Goal: Entertainment & Leisure: Consume media (video, audio)

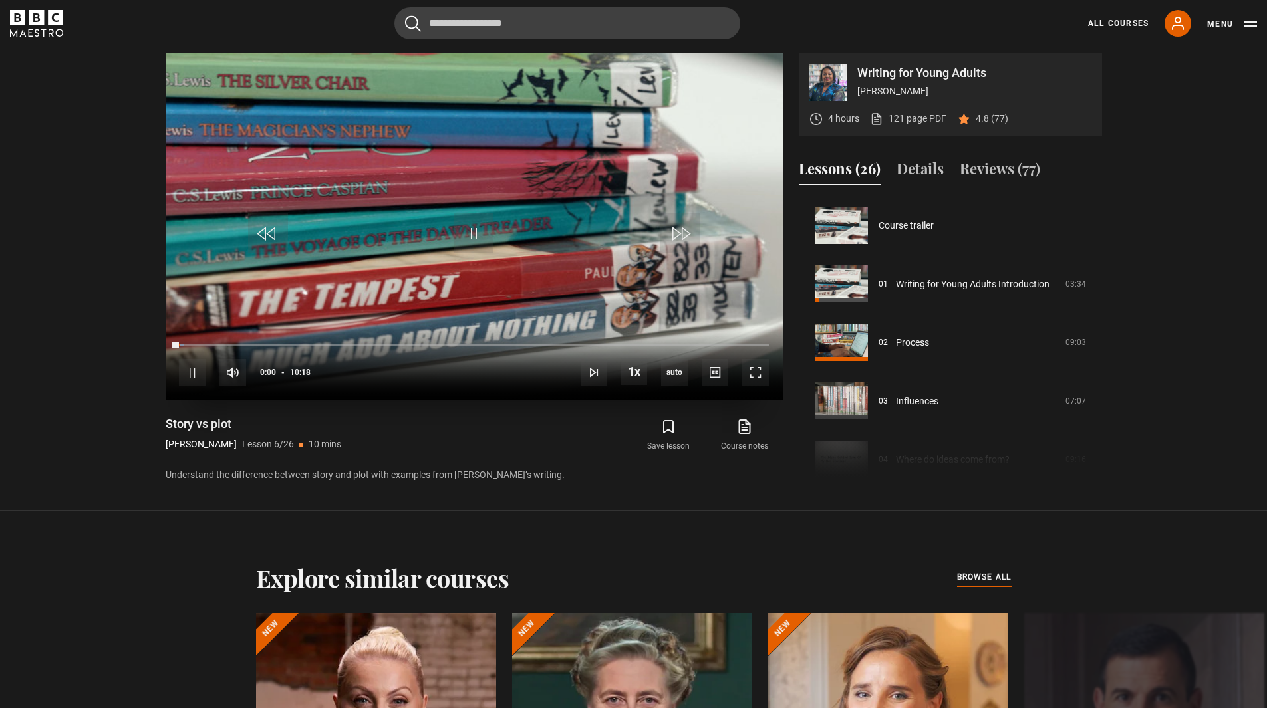
scroll to position [293, 0]
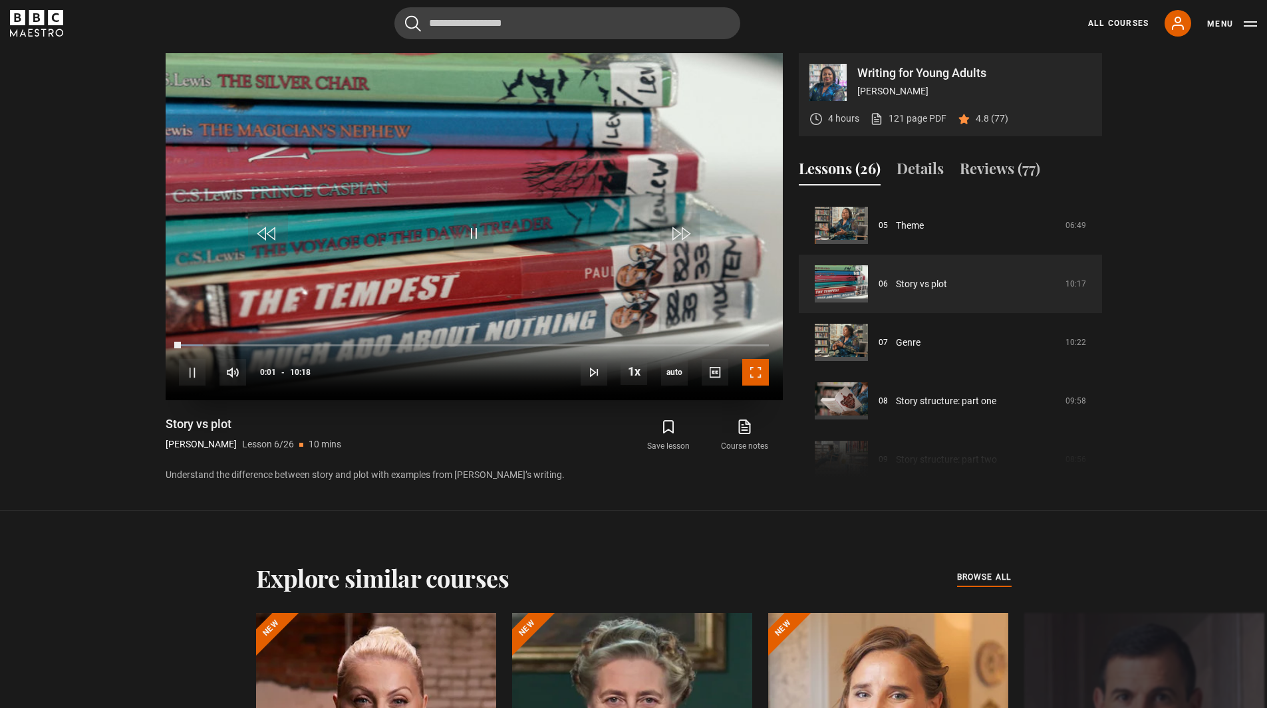
click at [763, 376] on span "Video Player" at bounding box center [755, 372] width 27 height 27
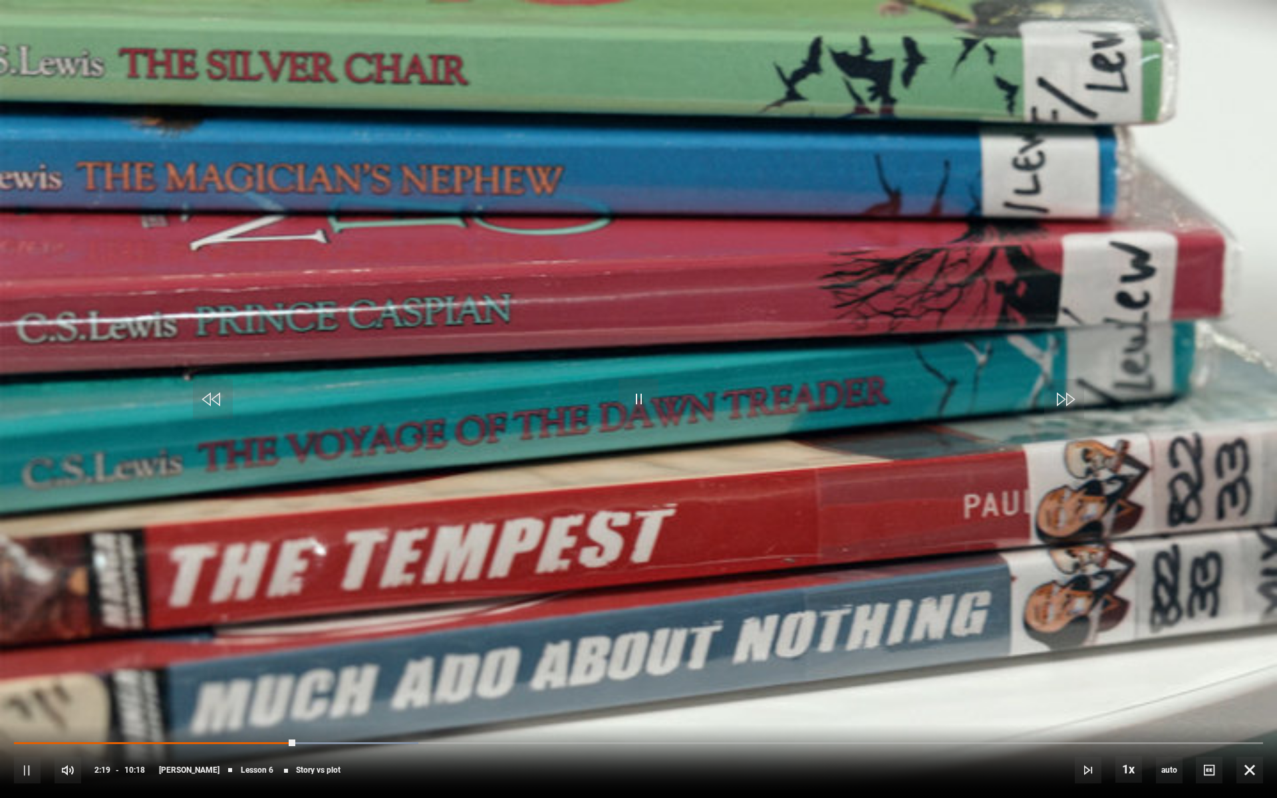
click at [474, 708] on div "10s Skip Back 10 seconds Pause 10s Skip Forward 10 seconds Loaded : 32.36% 02:2…" at bounding box center [638, 761] width 1277 height 74
click at [469, 708] on div "Loaded : 32.36% 03:45 02:20" at bounding box center [638, 743] width 1249 height 4
click at [418, 708] on div "10s Skip Back 10 seconds Pause 10s Skip Forward 10 seconds Loaded : 48.54% 03:4…" at bounding box center [638, 761] width 1277 height 74
click at [413, 708] on div "Loaded : 48.54% 03:17 04:00" at bounding box center [638, 743] width 1249 height 4
click at [368, 708] on div "Loaded : 42.88% 02:55 03:23" at bounding box center [638, 743] width 1249 height 4
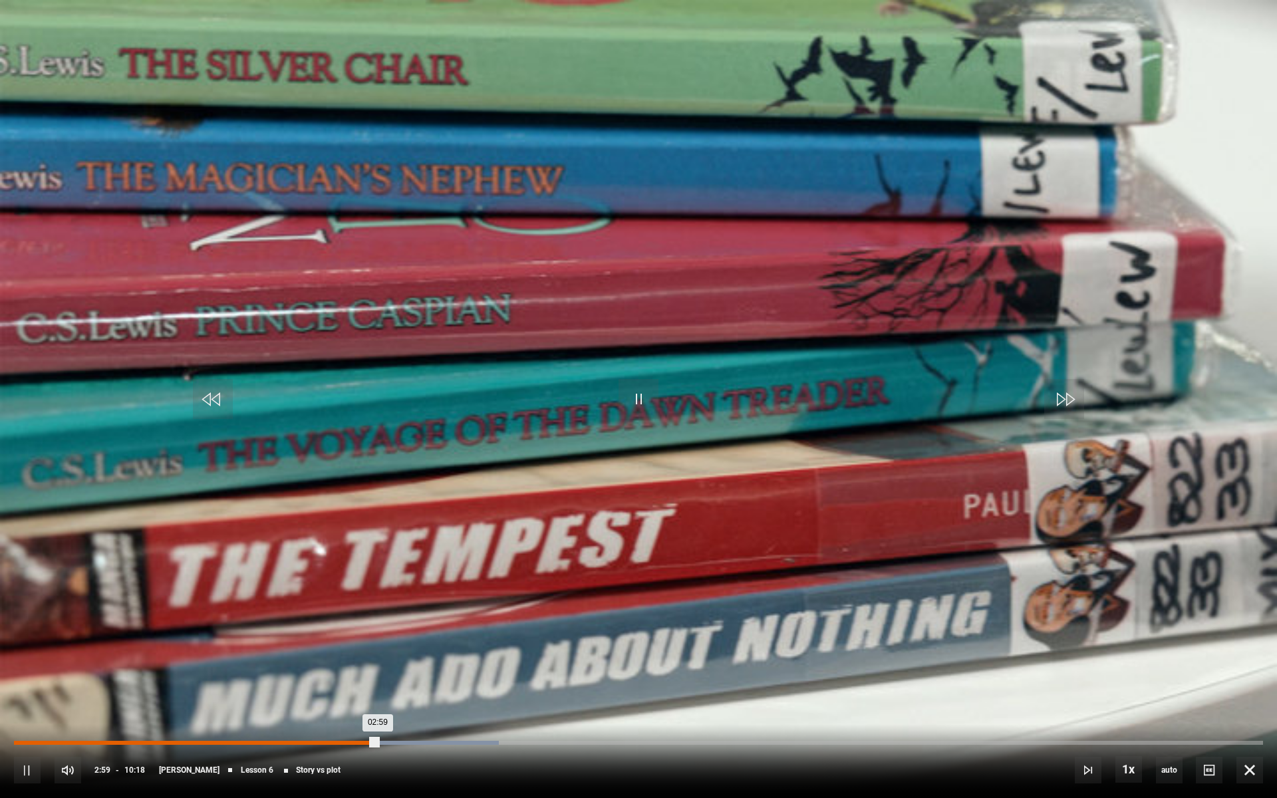
click at [345, 708] on div "Loaded : 38.83% 02:44 02:59" at bounding box center [638, 743] width 1249 height 4
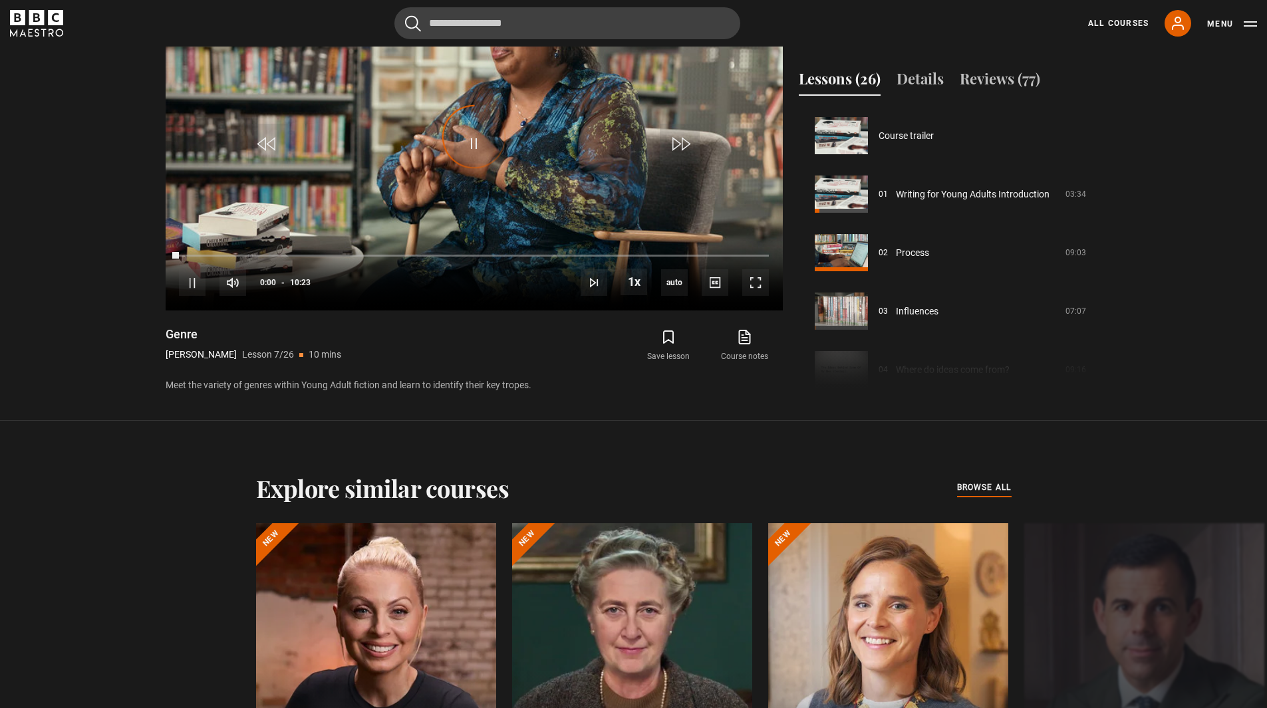
scroll to position [351, 0]
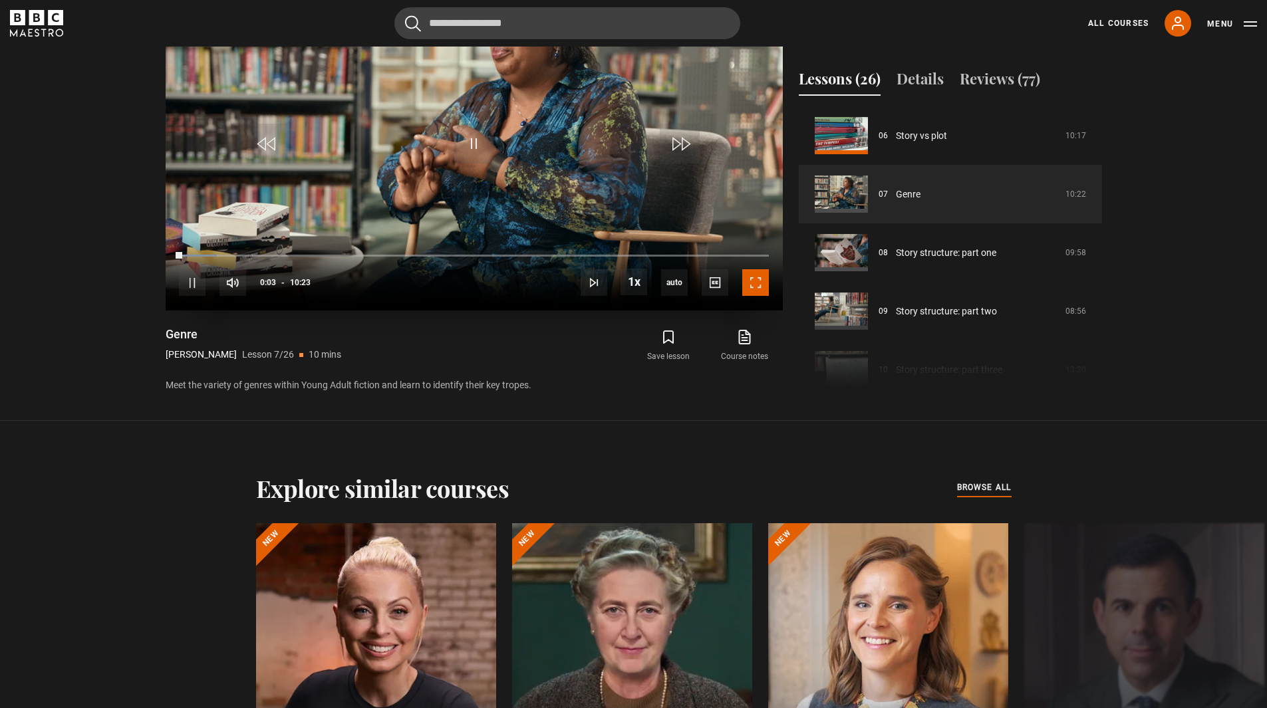
click at [753, 285] on span "Video Player" at bounding box center [755, 282] width 27 height 27
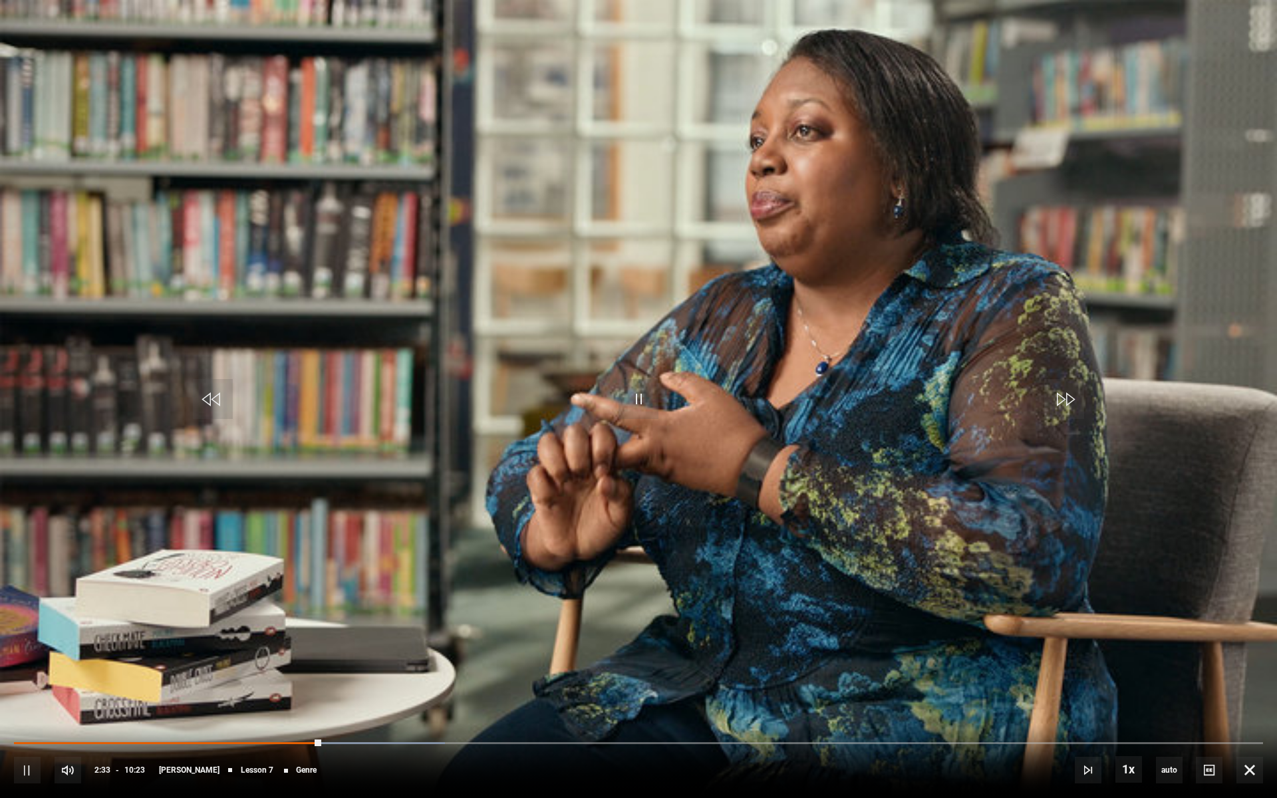
click at [277, 708] on div "10s Skip Back 10 seconds Pause 10s Skip Forward 10 seconds Loaded : 34.51% 02:0…" at bounding box center [638, 761] width 1277 height 74
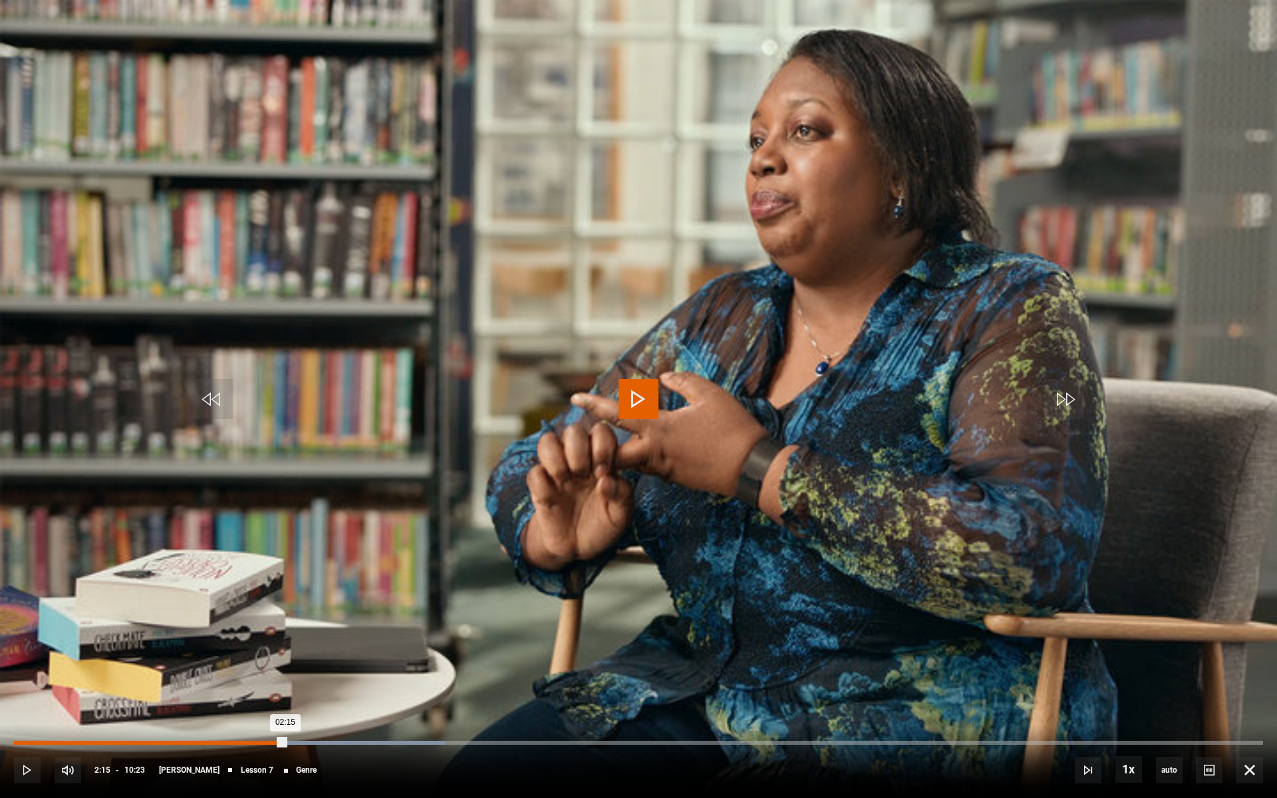
click at [285, 708] on div "Loaded : 34.51% 02:15 02:15" at bounding box center [638, 743] width 1249 height 4
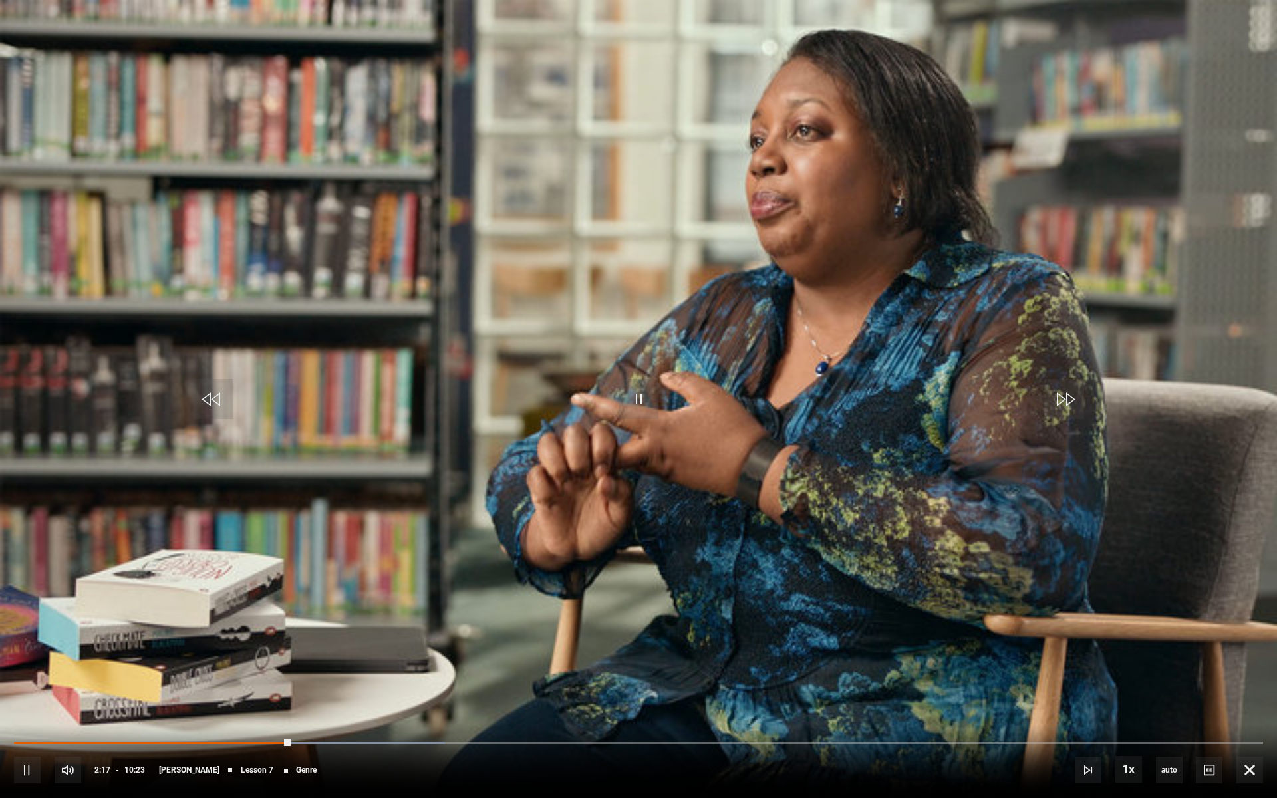
click at [257, 708] on div "10s Skip Back 10 seconds Pause 10s Skip Forward 10 seconds Loaded : 34.51% 02:1…" at bounding box center [638, 761] width 1277 height 74
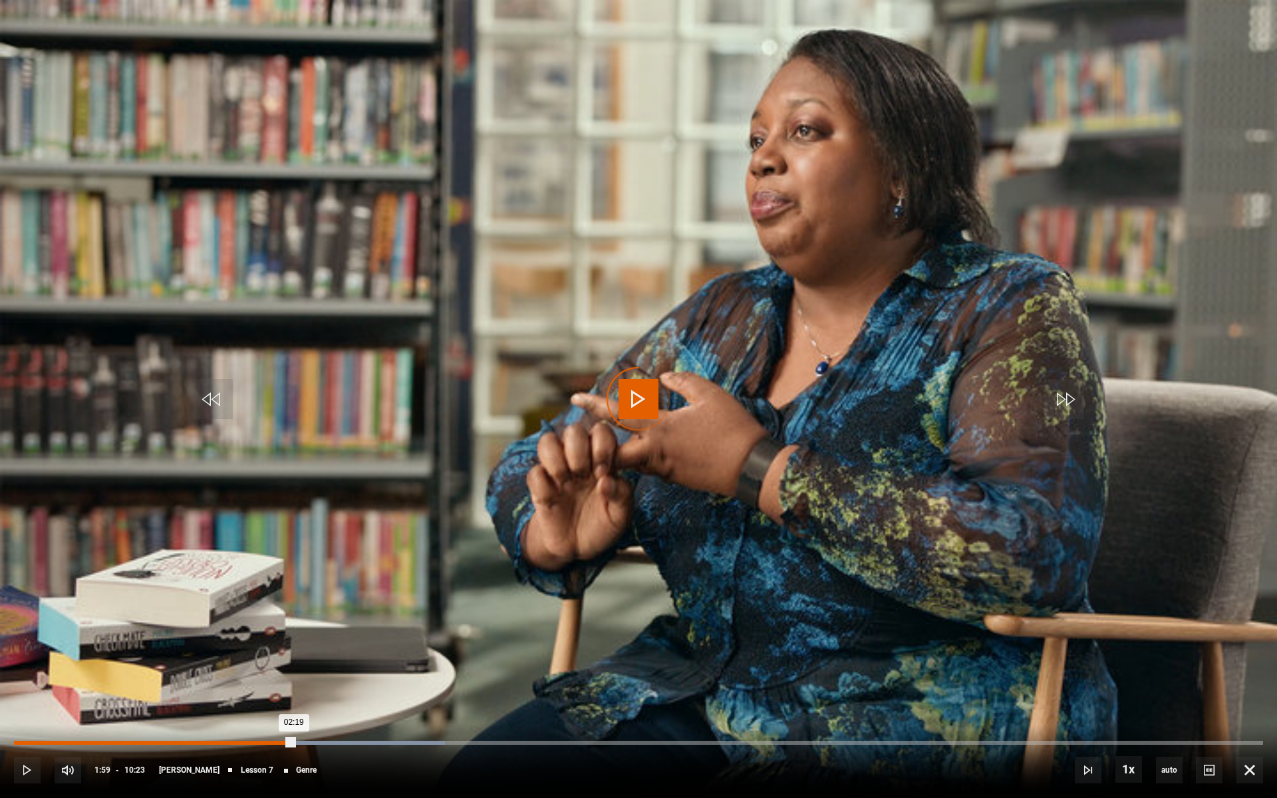
click at [253, 708] on div "01:59" at bounding box center [254, 743] width 2 height 4
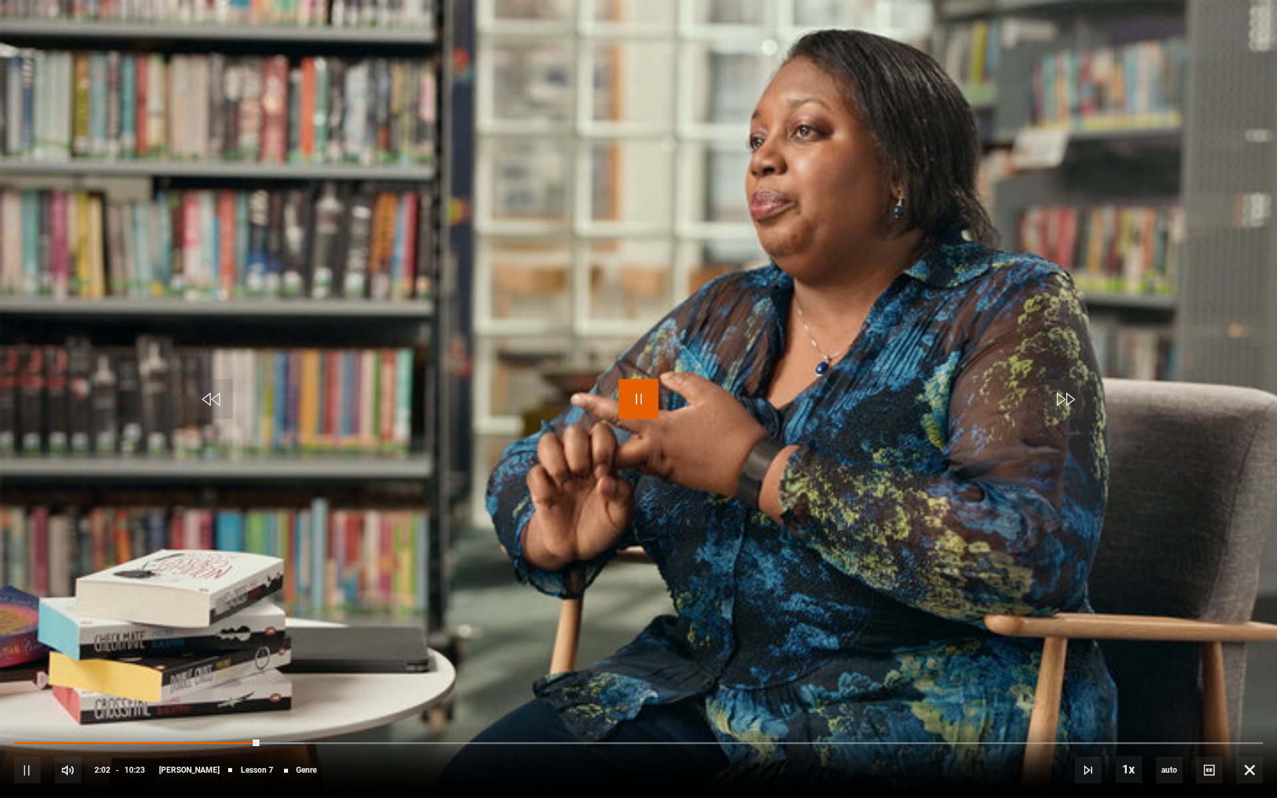
click at [642, 399] on span "Video Player" at bounding box center [638, 399] width 40 height 40
